Goal: Task Accomplishment & Management: Manage account settings

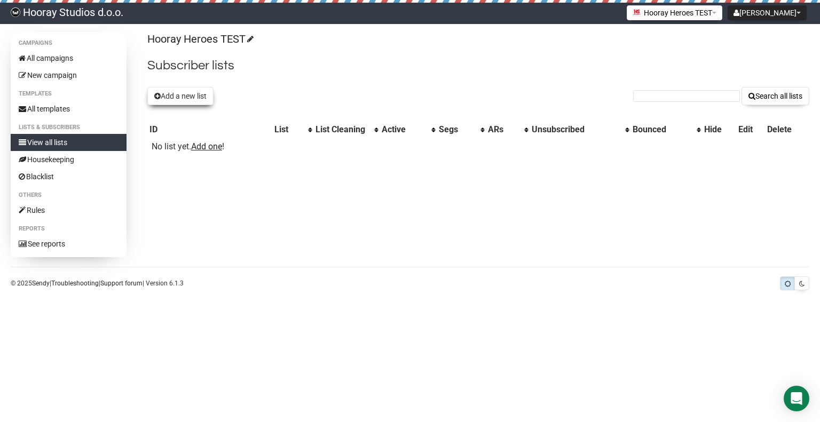
click at [172, 94] on button "Add a new list" at bounding box center [180, 96] width 66 height 18
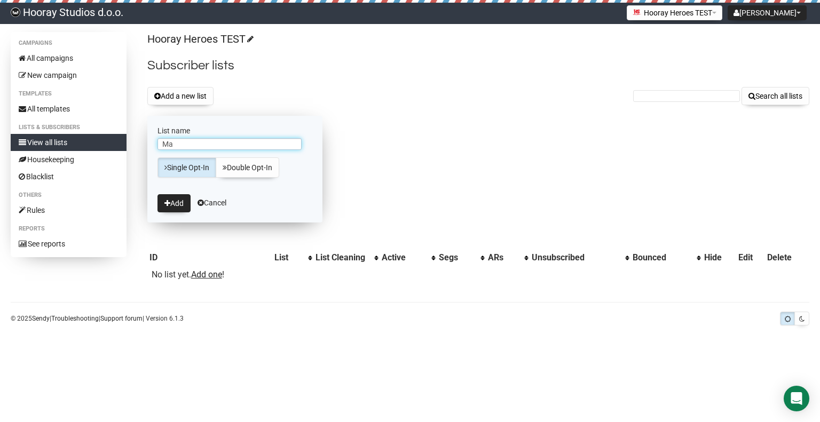
type input "M"
type input "'"
type input "000 - Master Buyers"
click at [172, 201] on button "Add" at bounding box center [173, 203] width 33 height 18
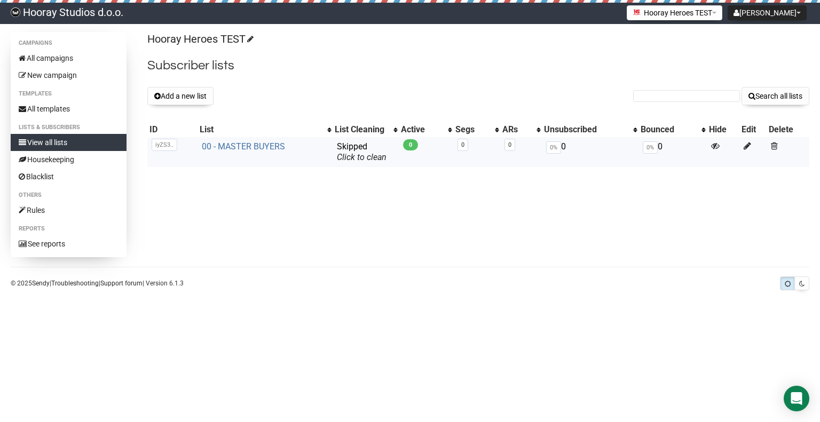
click at [257, 146] on link "00 - MASTER BUYERS" at bounding box center [243, 146] width 83 height 10
